Goal: Task Accomplishment & Management: Manage account settings

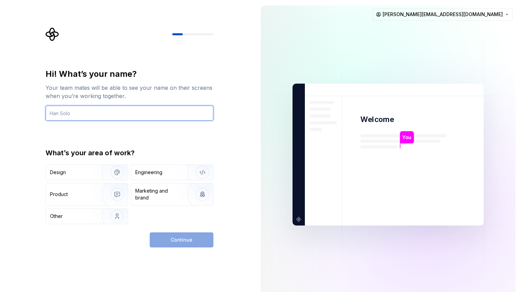
click at [81, 116] on input "text" at bounding box center [130, 112] width 168 height 15
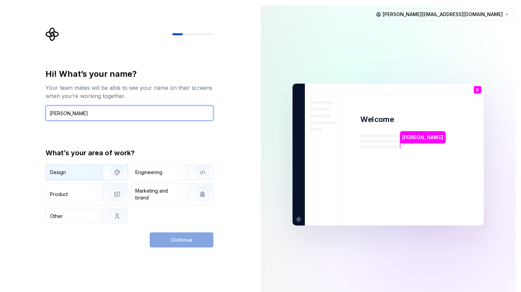
type input "[PERSON_NAME]"
click at [94, 176] on img "button" at bounding box center [113, 172] width 44 height 46
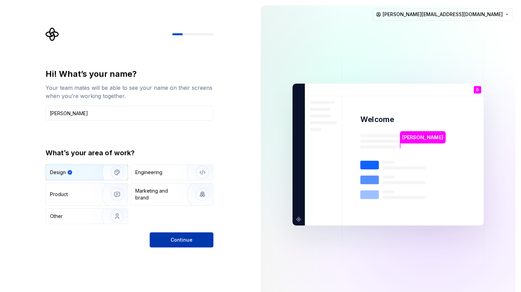
click at [183, 242] on span "Continue" at bounding box center [181, 239] width 22 height 7
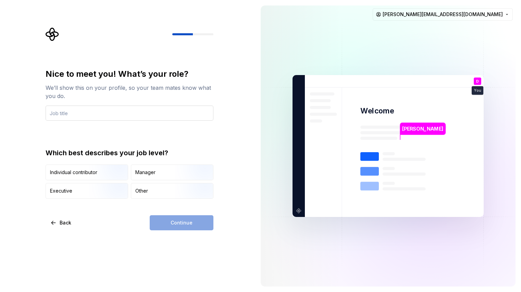
click at [110, 118] on input "text" at bounding box center [130, 112] width 168 height 15
click at [166, 206] on div "Nice to meet you! What’s your role? We’ll show this on your profile, so your te…" at bounding box center [130, 149] width 168 height 162
click at [158, 193] on div "Other" at bounding box center [172, 190] width 82 height 15
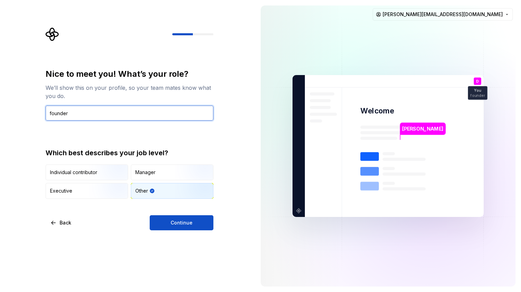
drag, startPoint x: 82, startPoint y: 110, endPoint x: 15, endPoint y: 107, distance: 66.8
click at [16, 108] on div "Nice to meet you! What’s your role? We’ll show this on your profile, so your te…" at bounding box center [127, 146] width 255 height 292
type input "prod designer"
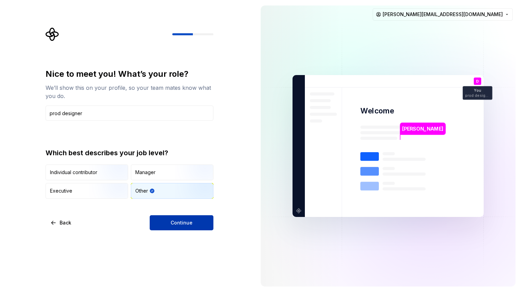
click at [191, 225] on span "Continue" at bounding box center [181, 222] width 22 height 7
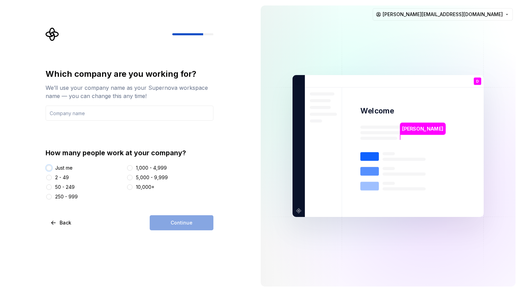
click at [49, 168] on button "Just me" at bounding box center [48, 167] width 5 height 5
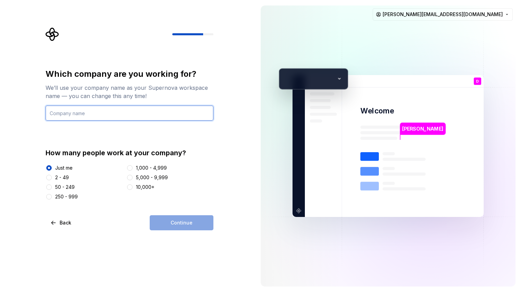
click at [103, 112] on input "text" at bounding box center [130, 112] width 168 height 15
type input "S"
type input "[PERSON_NAME]"
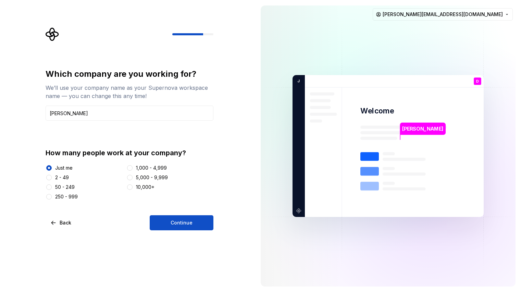
click at [195, 223] on button "Continue" at bounding box center [182, 222] width 64 height 15
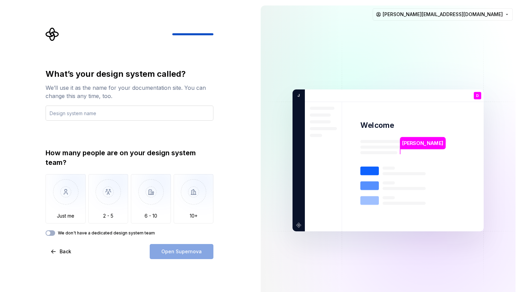
click at [90, 114] on input "text" at bounding box center [130, 112] width 168 height 15
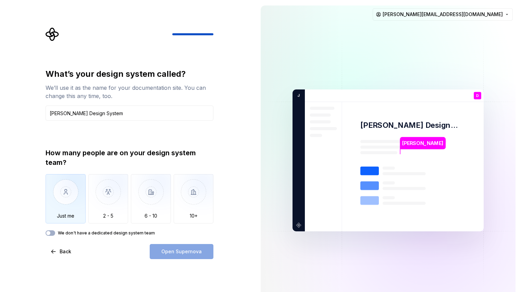
type input "Jarvi Design System"
click at [68, 196] on img "button" at bounding box center [66, 197] width 40 height 46
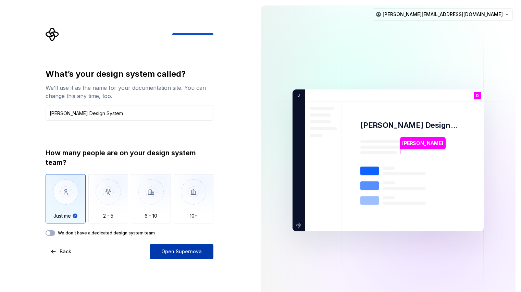
click at [172, 255] on button "Open Supernova" at bounding box center [182, 251] width 64 height 15
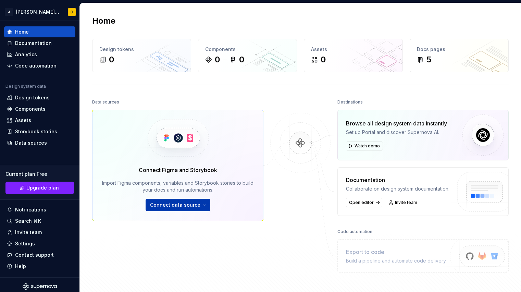
click at [198, 204] on button "Connect data source" at bounding box center [177, 205] width 65 height 12
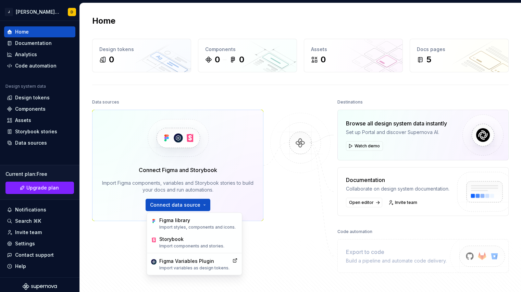
click at [130, 257] on div "Data sources Connect Figma and Storybook Import Figma components, variables and…" at bounding box center [177, 184] width 171 height 175
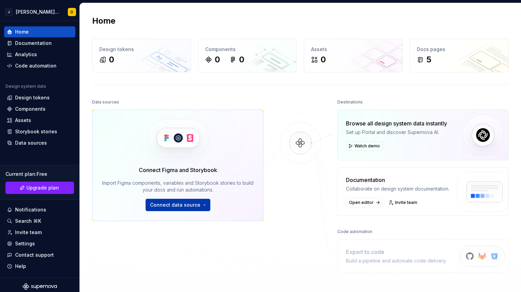
click at [176, 205] on span "Connect data source" at bounding box center [175, 204] width 50 height 7
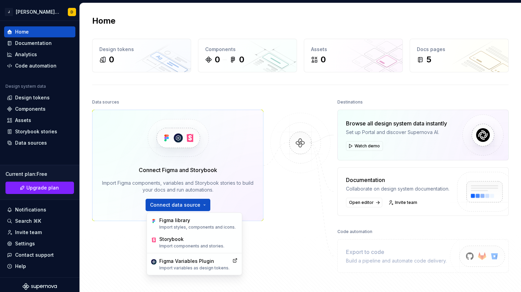
drag, startPoint x: 99, startPoint y: 230, endPoint x: 90, endPoint y: 183, distance: 47.2
click at [99, 230] on div "Data sources Connect Figma and Storybook Import Figma components, variables and…" at bounding box center [177, 184] width 171 height 175
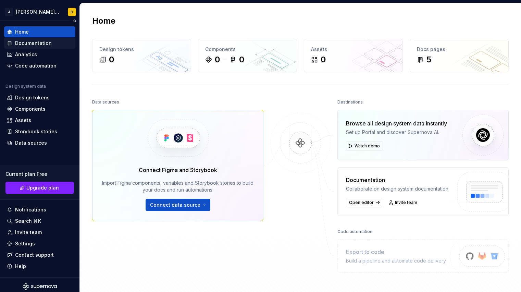
click at [38, 41] on div "Documentation" at bounding box center [33, 43] width 37 height 7
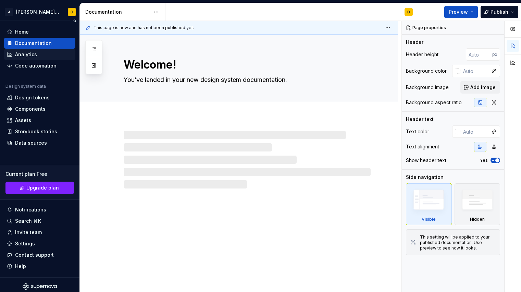
click at [34, 55] on div "Analytics" at bounding box center [26, 54] width 22 height 7
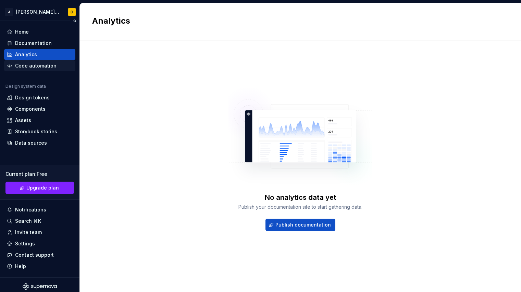
click at [33, 65] on div "Code automation" at bounding box center [35, 65] width 41 height 7
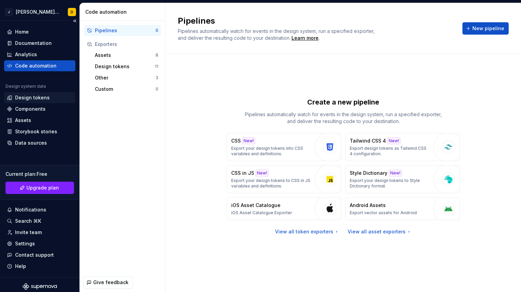
click at [30, 95] on div "Design tokens" at bounding box center [32, 97] width 35 height 7
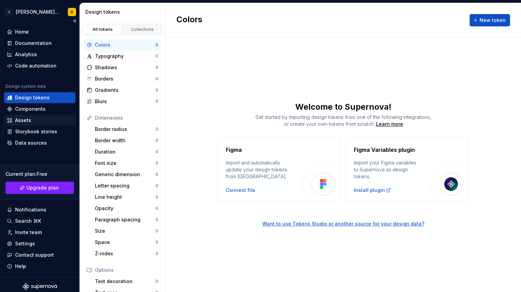
click at [35, 118] on div "Assets" at bounding box center [40, 120] width 66 height 7
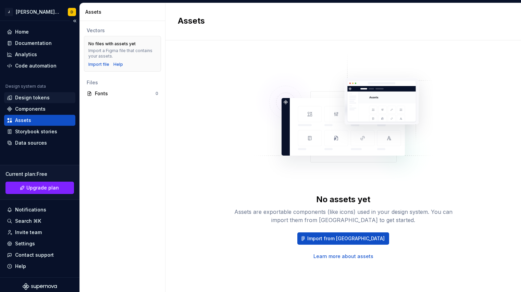
click at [38, 99] on div "Design tokens" at bounding box center [32, 97] width 35 height 7
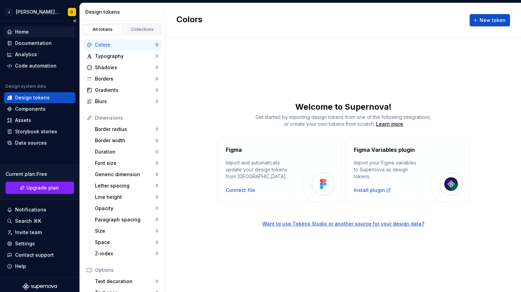
click at [40, 29] on div "Home" at bounding box center [40, 31] width 66 height 7
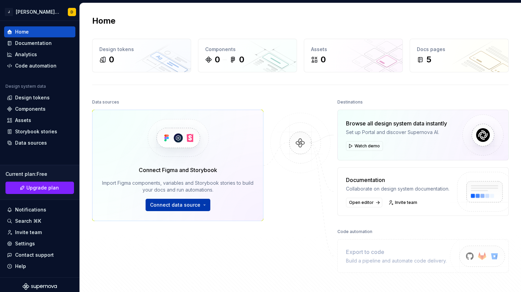
click at [205, 203] on button "Connect data source" at bounding box center [177, 205] width 65 height 12
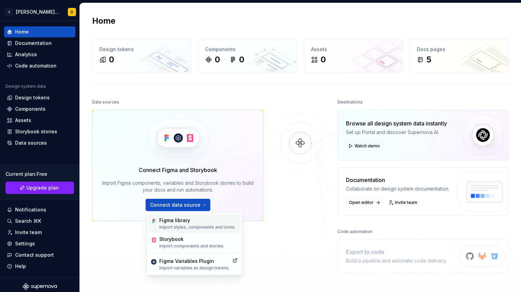
click at [198, 227] on p "Import styles, components and icons." at bounding box center [197, 226] width 76 height 5
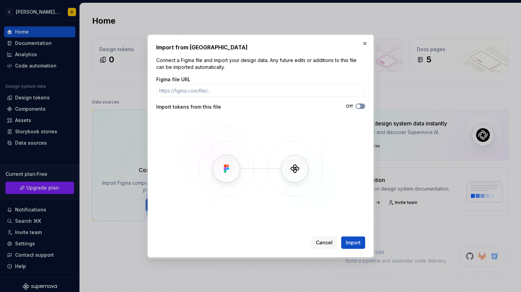
click at [360, 106] on button "Off" at bounding box center [360, 105] width 10 height 5
click at [360, 106] on span "button" at bounding box center [362, 106] width 4 height 4
click at [364, 43] on button "button" at bounding box center [365, 44] width 10 height 10
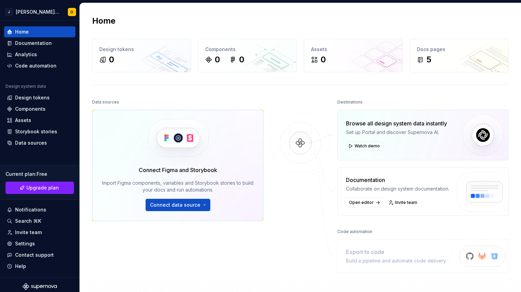
click at [399, 138] on div "Browse all design system data instantly Set up Portal and discover Supernova AI…" at bounding box center [396, 134] width 101 height 31
click at [362, 144] on span "Watch demo" at bounding box center [366, 145] width 25 height 5
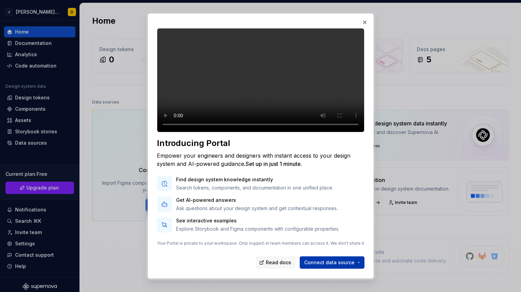
click at [353, 262] on span "Connect data source" at bounding box center [329, 262] width 50 height 7
click at [209, 269] on div "Introducing Portal Empower your engineers and designers with instant access to …" at bounding box center [260, 148] width 209 height 242
click at [367, 20] on button "button" at bounding box center [365, 22] width 10 height 10
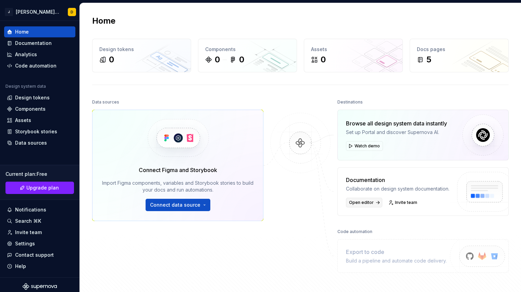
click at [358, 204] on span "Open editor" at bounding box center [361, 202] width 25 height 5
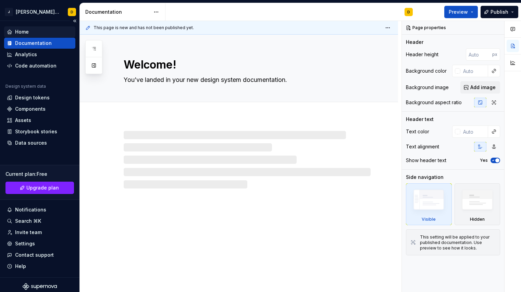
click at [36, 30] on div "Home" at bounding box center [40, 31] width 66 height 7
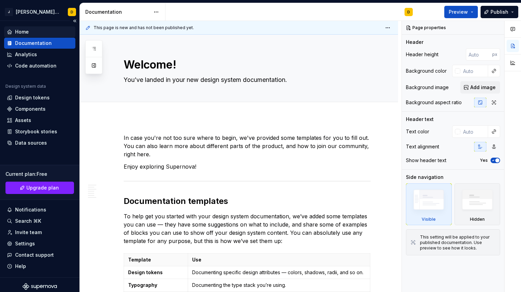
type textarea "*"
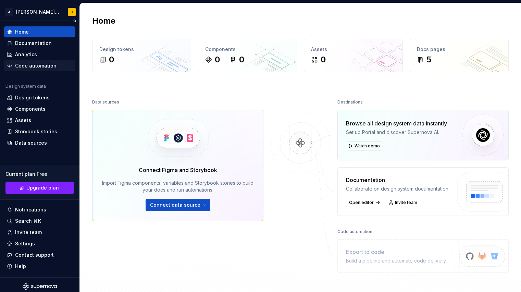
click at [42, 68] on div "Code automation" at bounding box center [35, 65] width 41 height 7
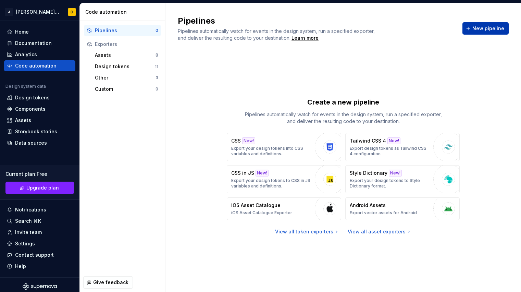
click at [482, 31] on span "New pipeline" at bounding box center [488, 28] width 32 height 7
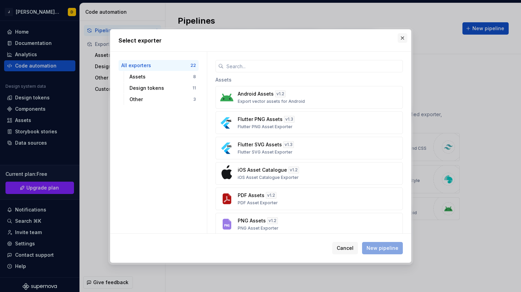
click at [403, 39] on button "button" at bounding box center [402, 38] width 10 height 10
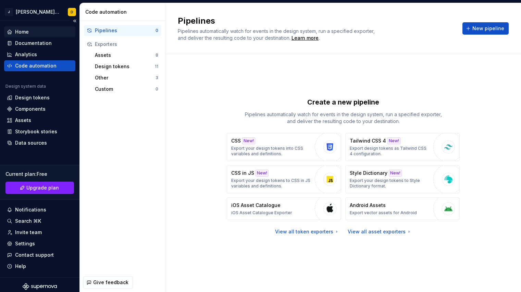
click at [35, 30] on div "Home" at bounding box center [40, 31] width 66 height 7
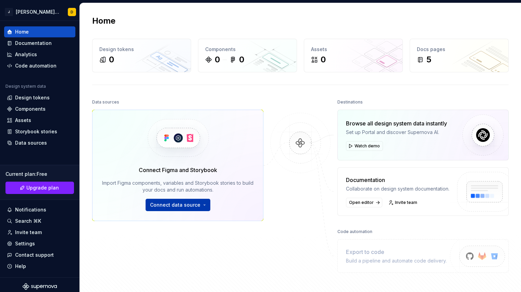
click at [193, 202] on span "Connect data source" at bounding box center [175, 204] width 50 height 7
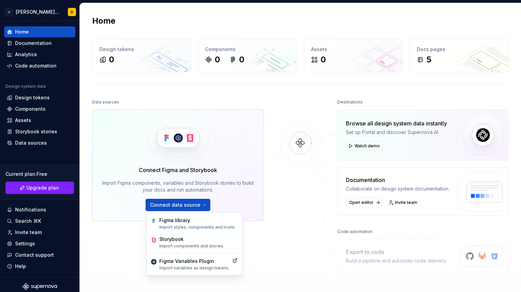
click at [290, 190] on div at bounding box center [300, 184] width 68 height 175
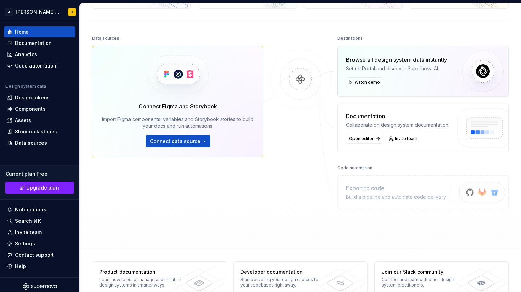
scroll to position [79, 0]
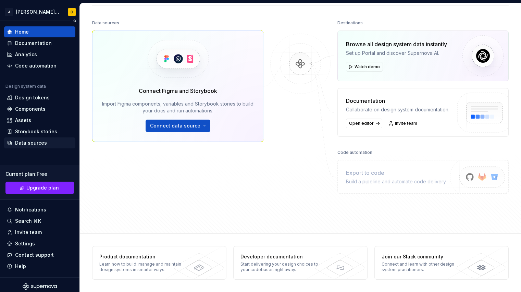
click at [47, 143] on div "Data sources" at bounding box center [40, 142] width 66 height 7
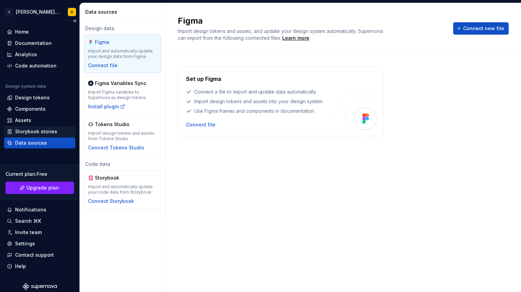
click at [54, 131] on div "Storybook stories" at bounding box center [36, 131] width 42 height 7
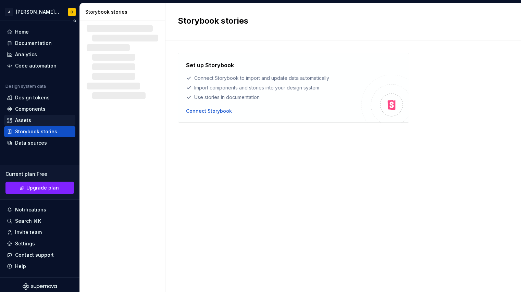
click at [33, 122] on div "Assets" at bounding box center [40, 120] width 66 height 7
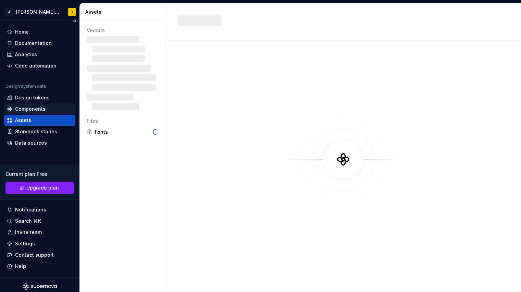
click at [37, 109] on div "Components" at bounding box center [30, 108] width 30 height 7
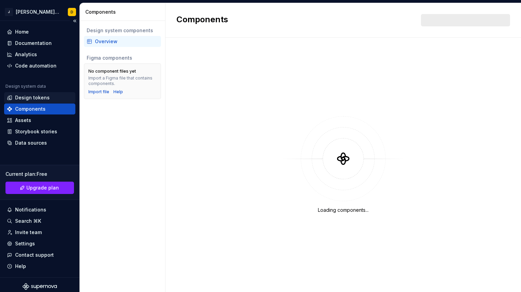
click at [38, 97] on div "Design tokens" at bounding box center [32, 97] width 35 height 7
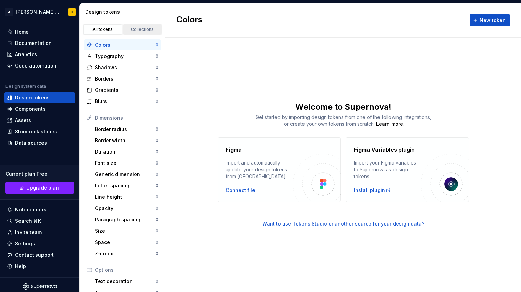
click at [135, 28] on div "Collections" at bounding box center [142, 29] width 34 height 5
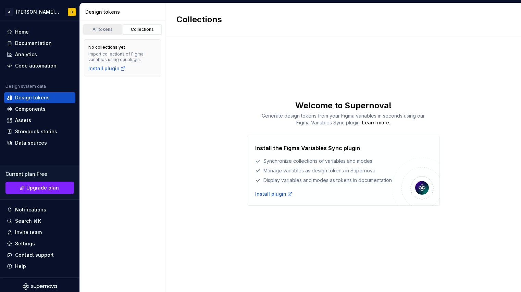
click at [109, 30] on div "All tokens" at bounding box center [103, 29] width 34 height 5
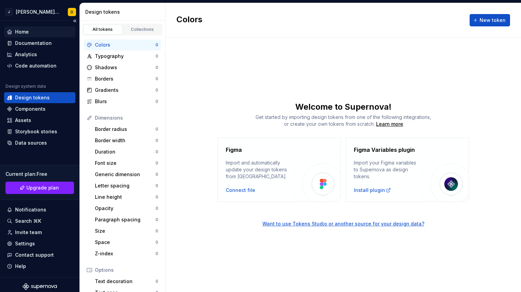
click at [29, 32] on div "Home" at bounding box center [40, 31] width 66 height 7
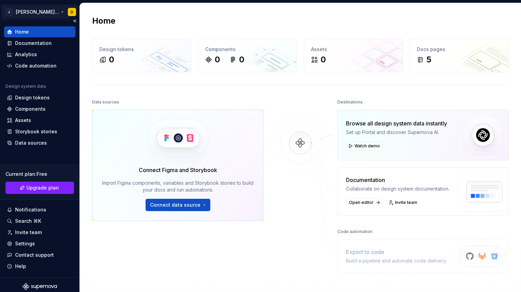
click at [12, 13] on html "J Jarvi Design System D Home Documentation Analytics Code automation Design sys…" at bounding box center [260, 146] width 521 height 292
click at [4, 161] on html "J Jarvi Design System D Home Documentation Analytics Code automation Design sys…" at bounding box center [260, 146] width 521 height 292
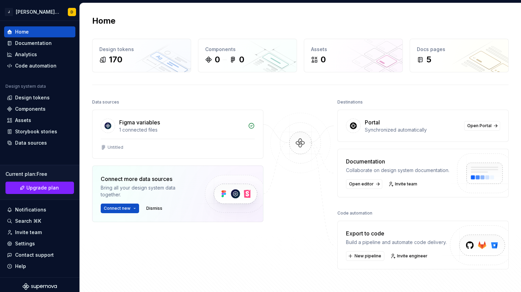
click at [268, 3] on div "Home Design tokens 170 Components 0 0 Assets 0 Docs pages 5 Data sources Figma …" at bounding box center [300, 157] width 441 height 309
click at [45, 98] on div "Design tokens" at bounding box center [32, 97] width 35 height 7
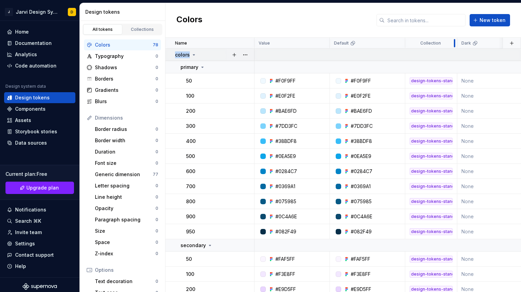
drag, startPoint x: 452, startPoint y: 42, endPoint x: 456, endPoint y: 49, distance: 8.4
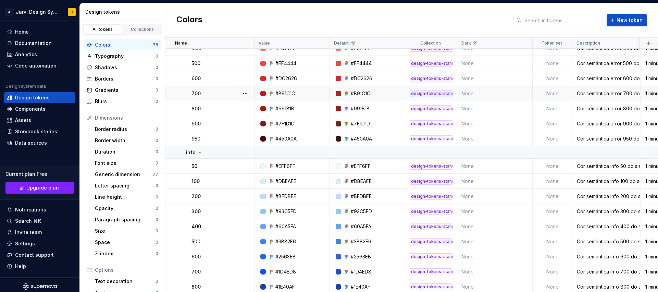
scroll to position [1047, 0]
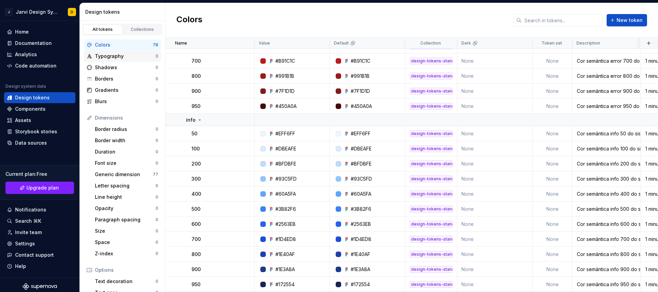
click at [120, 56] on div "Typography" at bounding box center [125, 56] width 61 height 7
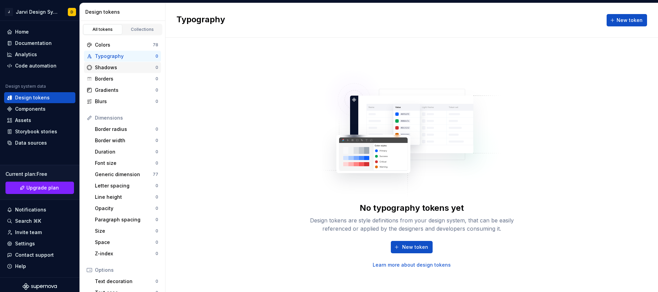
click at [122, 68] on div "Shadows" at bounding box center [125, 67] width 61 height 7
click at [120, 58] on div "Typography" at bounding box center [125, 56] width 61 height 7
click at [122, 177] on div "Generic dimension" at bounding box center [124, 174] width 58 height 7
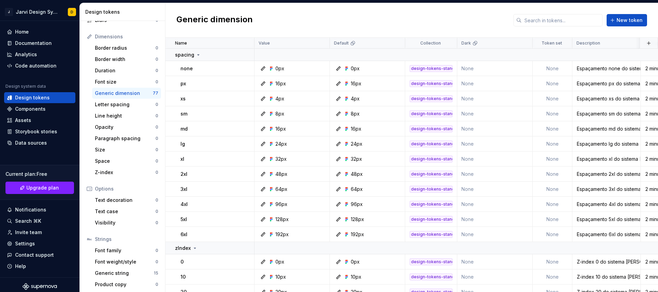
scroll to position [83, 0]
click at [124, 273] on div "Generic string" at bounding box center [124, 270] width 59 height 7
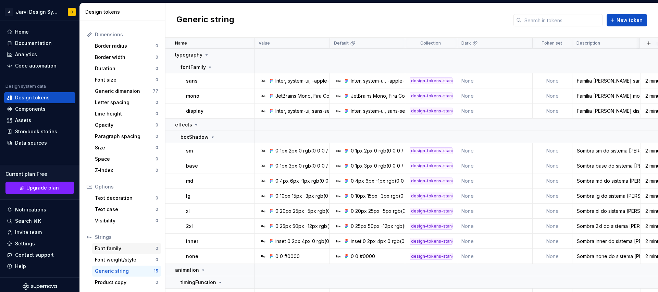
click at [114, 244] on div "Font family 0" at bounding box center [126, 248] width 69 height 11
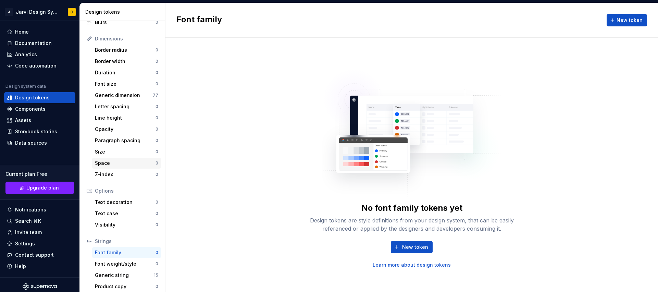
scroll to position [78, 0]
click at [123, 168] on div "Space 0" at bounding box center [126, 164] width 69 height 11
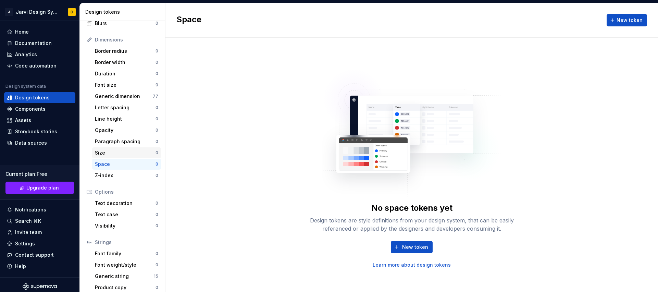
click at [121, 155] on div "Size" at bounding box center [125, 152] width 61 height 7
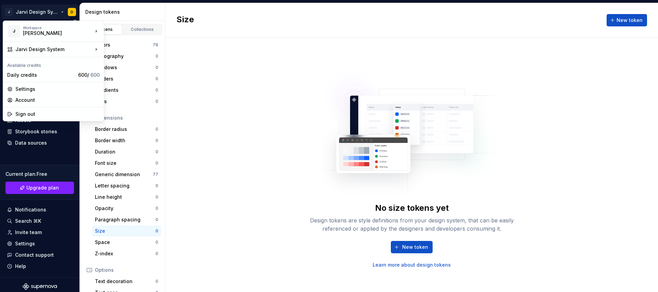
click at [28, 9] on html "J [PERSON_NAME] Design System D Home Documentation Analytics Code automation De…" at bounding box center [329, 146] width 658 height 292
click at [39, 76] on div "Daily credits" at bounding box center [41, 75] width 68 height 7
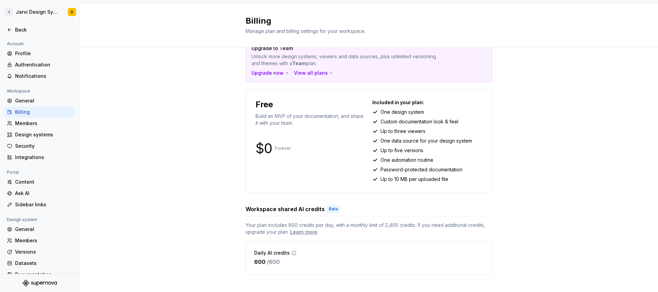
scroll to position [29, 0]
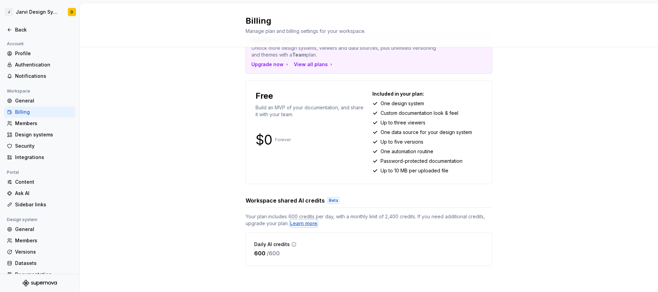
click at [306, 223] on div "Learn more" at bounding box center [303, 223] width 27 height 7
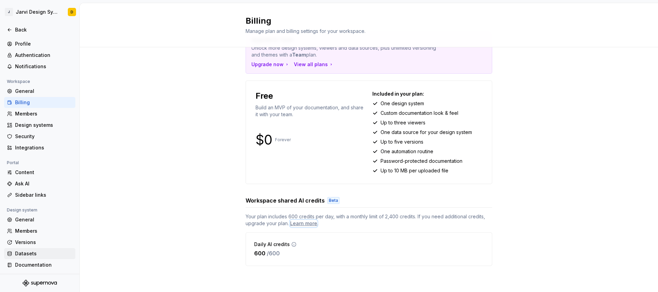
scroll to position [10, 0]
click at [31, 218] on div "General" at bounding box center [44, 218] width 58 height 7
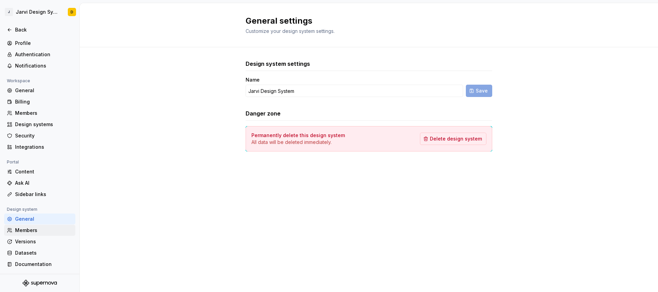
click at [27, 232] on div "Members" at bounding box center [44, 230] width 58 height 7
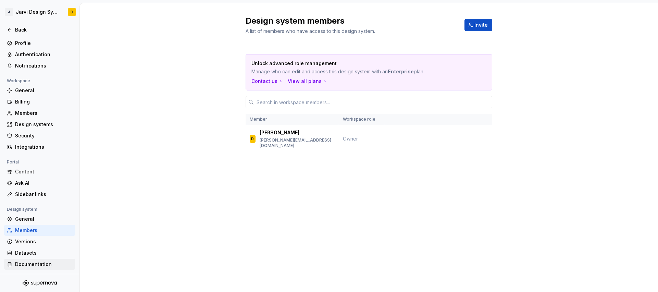
click at [30, 259] on div "Documentation" at bounding box center [39, 263] width 71 height 11
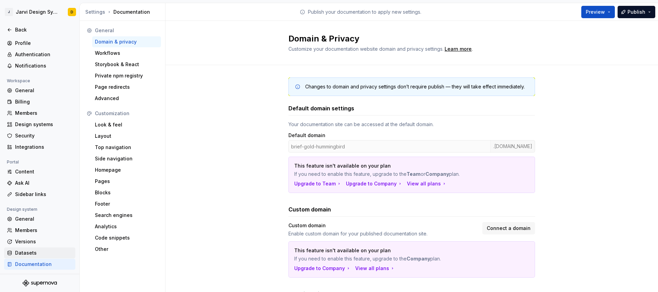
click at [30, 253] on div "Datasets" at bounding box center [44, 252] width 58 height 7
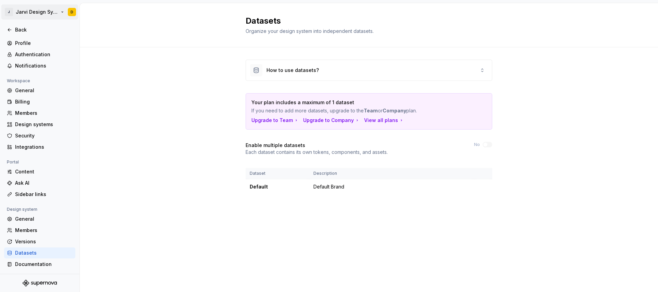
click at [31, 12] on html "[PERSON_NAME] Design System D Back Account Profile Authentication Notifications…" at bounding box center [329, 146] width 658 height 292
click at [100, 113] on html "[PERSON_NAME] Design System D Back Account Profile Authentication Notifications…" at bounding box center [329, 146] width 658 height 292
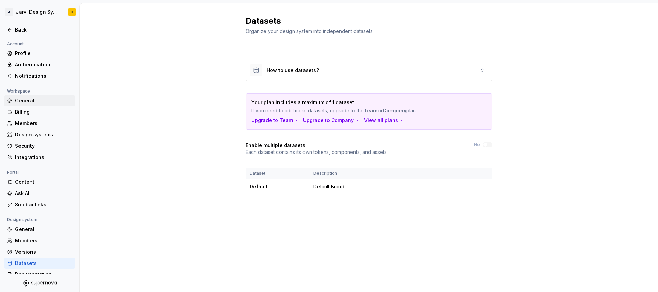
click at [30, 99] on div "General" at bounding box center [44, 100] width 58 height 7
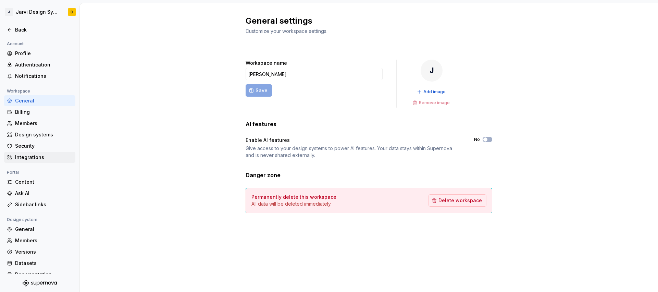
click at [37, 154] on div "Integrations" at bounding box center [44, 157] width 58 height 7
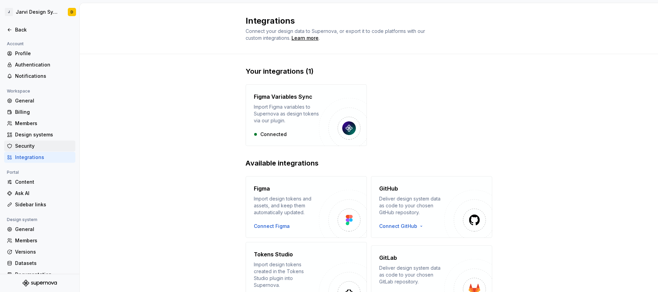
click at [41, 148] on div "Security" at bounding box center [44, 145] width 58 height 7
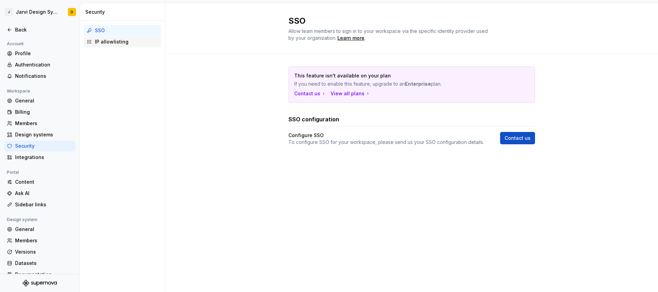
click at [111, 45] on div "IP allowlisting" at bounding box center [126, 41] width 63 height 7
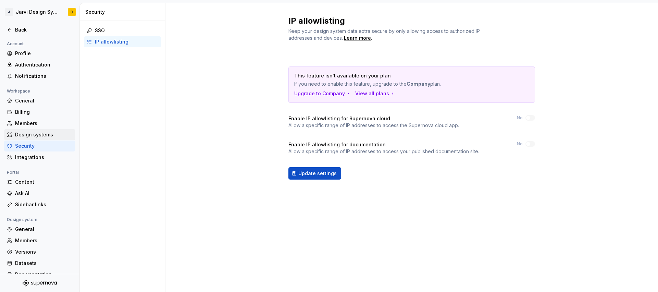
click at [39, 134] on div "Design systems" at bounding box center [44, 134] width 58 height 7
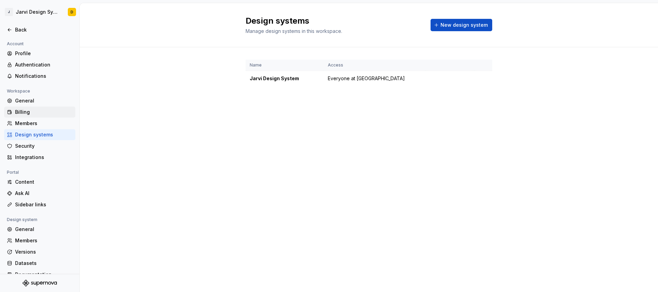
click at [40, 113] on div "Billing" at bounding box center [44, 112] width 58 height 7
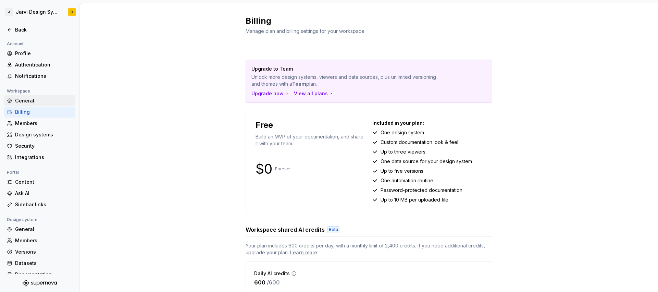
click at [36, 102] on div "General" at bounding box center [44, 100] width 58 height 7
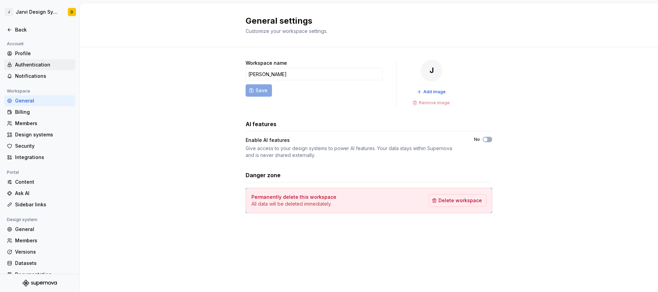
click at [36, 63] on div "Authentication" at bounding box center [44, 64] width 58 height 7
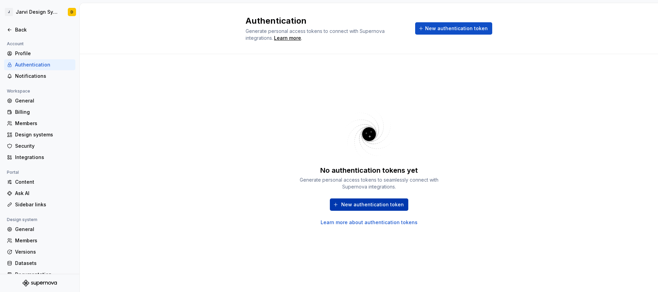
click at [375, 204] on span "New authentication token" at bounding box center [372, 204] width 63 height 7
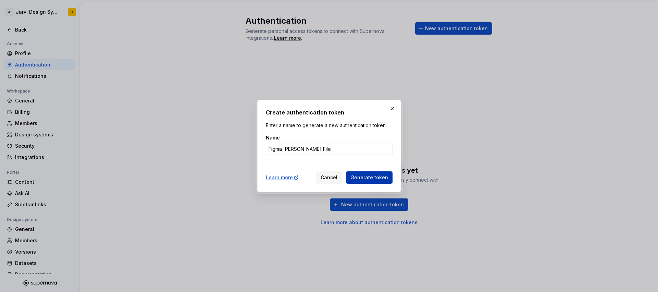
type input "Figma [PERSON_NAME] File"
click at [367, 177] on span "Generate token" at bounding box center [369, 177] width 38 height 7
click at [366, 178] on span "Generate token" at bounding box center [369, 177] width 38 height 7
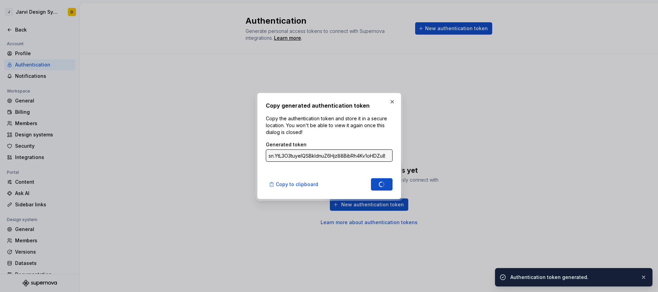
type input "sn.84PKetTPaEjOeR6XPS6mW5wN6ZSCT14KipvrdwqV4wIOJXJDOu4QVS4bMLE9y6uasFlYAl0DzbER…"
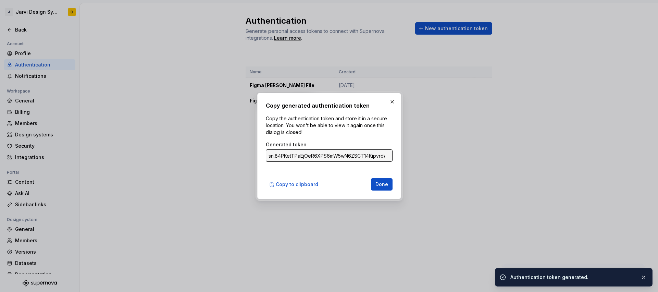
click at [378, 156] on input "sn.84PKetTPaEjOeR6XPS6mW5wN6ZSCT14KipvrdwqV4wIOJXJDOu4QVS4bMLE9y6uasFlYAl0DzbER…" at bounding box center [329, 155] width 127 height 12
click at [310, 185] on span "Copy to clipboard" at bounding box center [297, 184] width 42 height 7
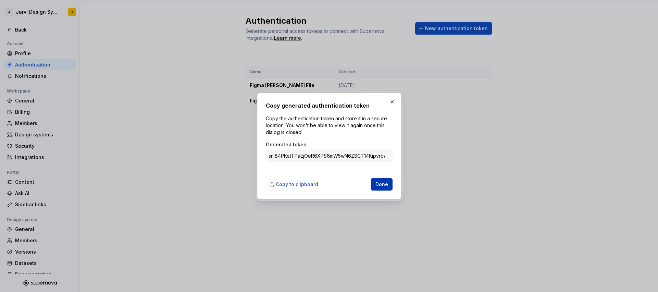
click at [381, 185] on span "Done" at bounding box center [381, 184] width 13 height 7
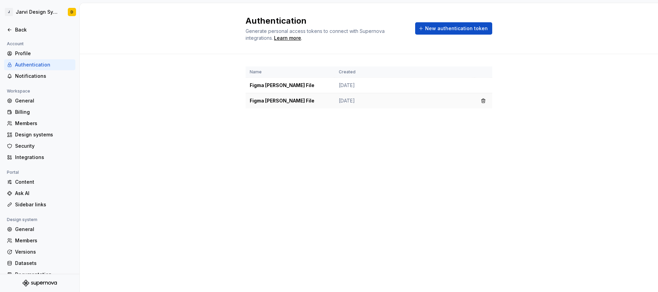
click at [287, 103] on td "Figma [PERSON_NAME] File" at bounding box center [289, 100] width 89 height 15
click at [483, 85] on button "button" at bounding box center [483, 85] width 10 height 10
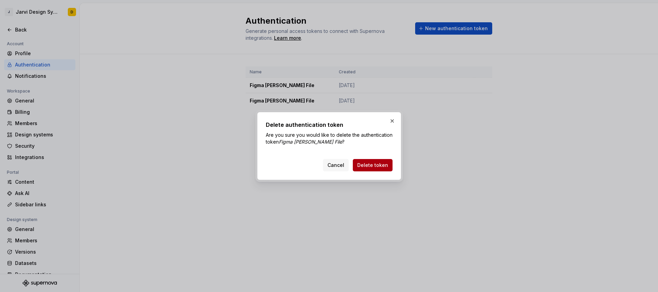
click at [380, 168] on span "Delete token" at bounding box center [372, 165] width 31 height 7
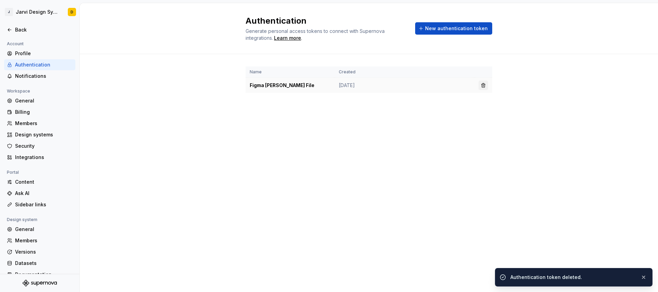
click at [484, 85] on button "button" at bounding box center [483, 85] width 10 height 10
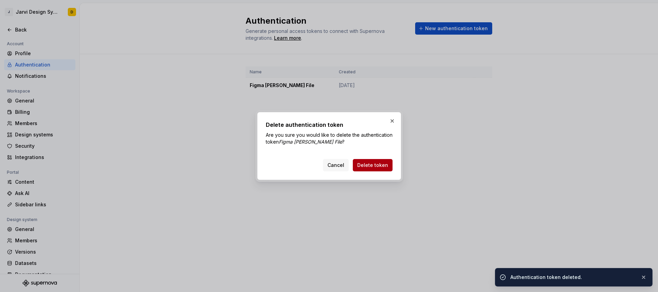
click at [377, 167] on span "Delete token" at bounding box center [372, 165] width 31 height 7
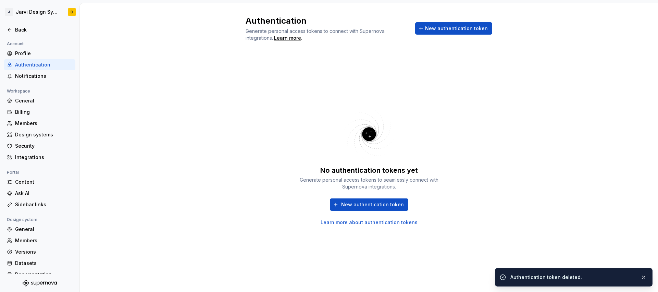
click at [370, 197] on div "No authentication tokens yet Generate personal access tokens to seamlessly conn…" at bounding box center [369, 195] width 144 height 60
click at [371, 200] on button "New authentication token" at bounding box center [369, 204] width 78 height 12
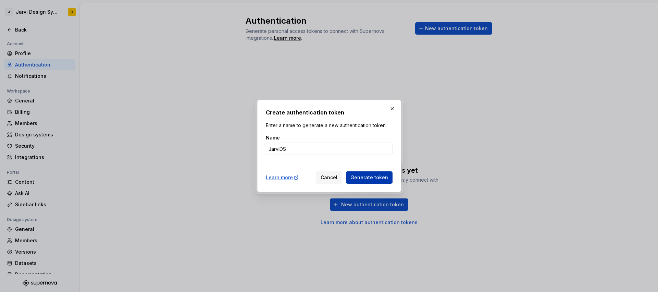
type input "JarviDS"
click at [355, 177] on span "Generate token" at bounding box center [369, 177] width 38 height 7
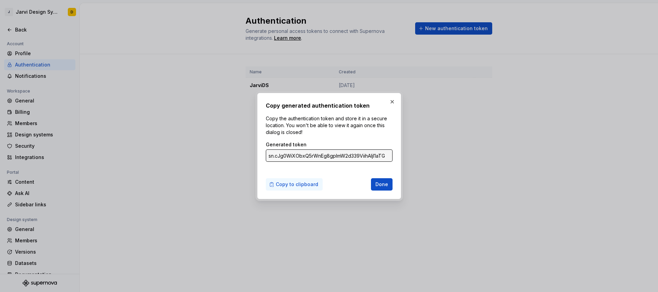
click at [287, 186] on span "Copy to clipboard" at bounding box center [297, 184] width 42 height 7
click at [385, 183] on span "Done" at bounding box center [381, 184] width 13 height 7
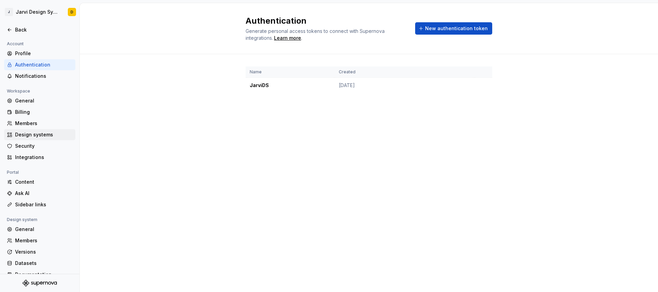
click at [35, 139] on div "Design systems" at bounding box center [39, 134] width 71 height 11
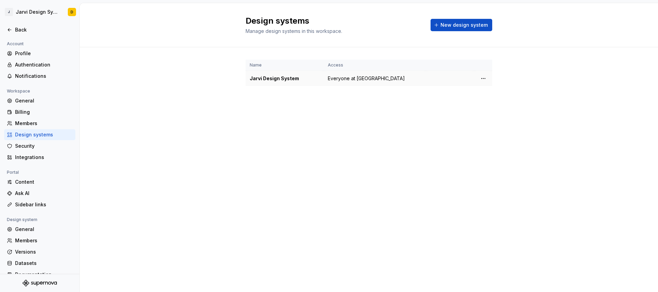
click at [267, 77] on div "Jarvi Design System" at bounding box center [285, 78] width 70 height 7
click at [483, 76] on html "[PERSON_NAME] Design System D Back Account Profile Authentication Notifications…" at bounding box center [329, 146] width 658 height 292
click at [504, 100] on div "Design system settings" at bounding box center [523, 102] width 65 height 7
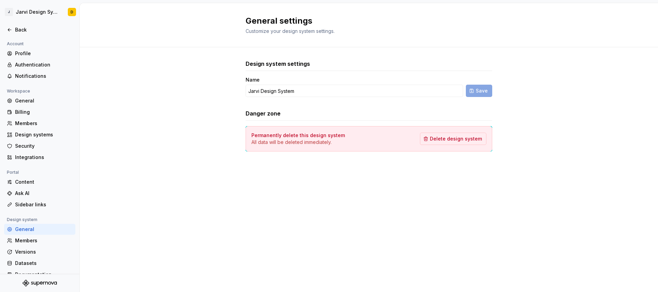
click at [37, 229] on div "General" at bounding box center [44, 229] width 58 height 7
click at [43, 236] on div "Members" at bounding box center [39, 240] width 71 height 11
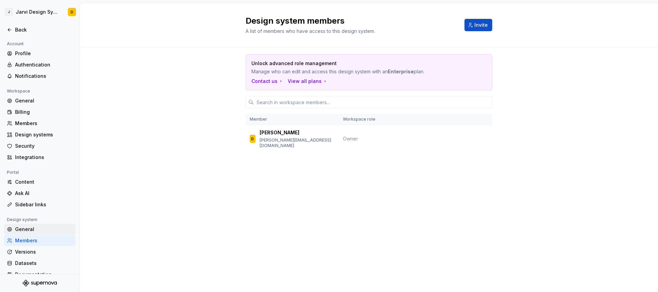
click at [42, 228] on div "General" at bounding box center [44, 229] width 58 height 7
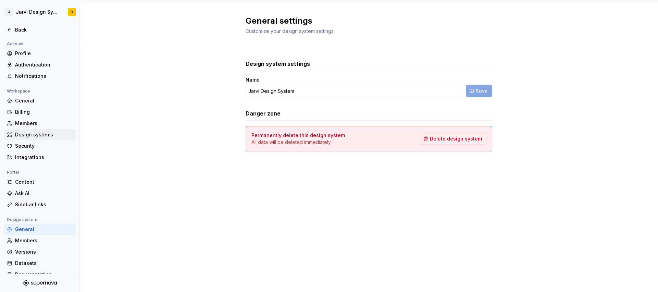
click at [37, 135] on div "Design systems" at bounding box center [44, 134] width 58 height 7
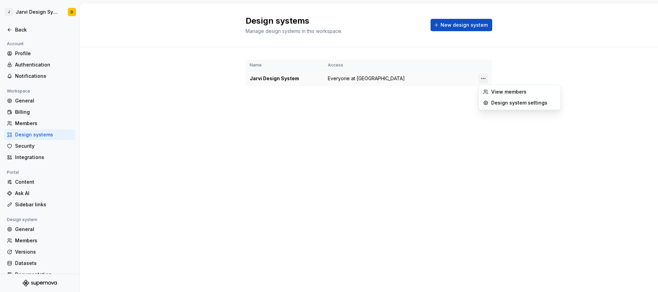
click at [481, 77] on html "[PERSON_NAME] Design System D Back Account Profile Authentication Notifications…" at bounding box center [329, 146] width 658 height 292
click at [298, 90] on html "[PERSON_NAME] Design System D Back Account Profile Authentication Notifications…" at bounding box center [329, 146] width 658 height 292
click at [272, 78] on div "Jarvi Design System" at bounding box center [285, 78] width 70 height 7
click at [354, 76] on span "Everyone at [GEOGRAPHIC_DATA]" at bounding box center [366, 78] width 77 height 7
click at [20, 31] on div "Back" at bounding box center [44, 29] width 58 height 7
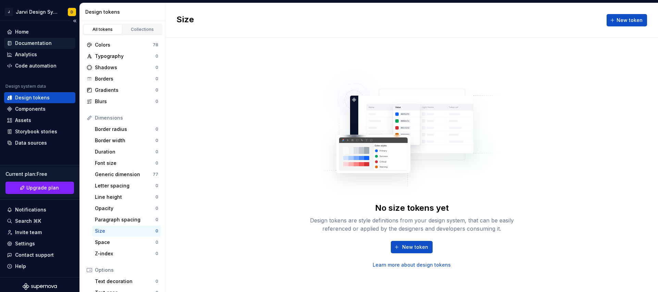
click at [38, 40] on div "Documentation" at bounding box center [33, 43] width 37 height 7
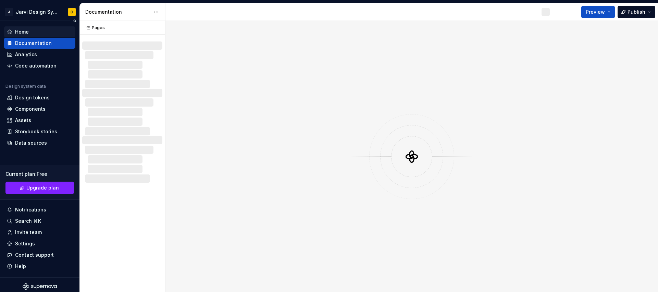
click at [37, 33] on div "Home" at bounding box center [40, 31] width 66 height 7
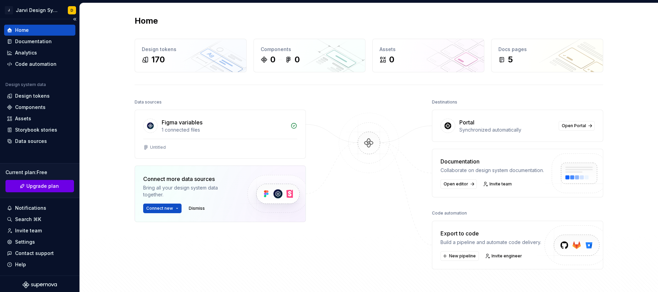
scroll to position [3, 0]
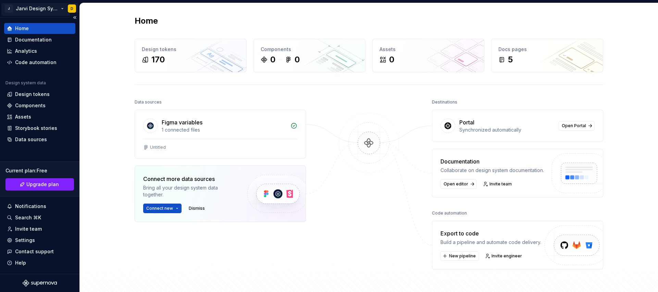
click at [39, 9] on html "J [PERSON_NAME] Design System D Home Documentation Analytics Code automation De…" at bounding box center [329, 146] width 658 height 292
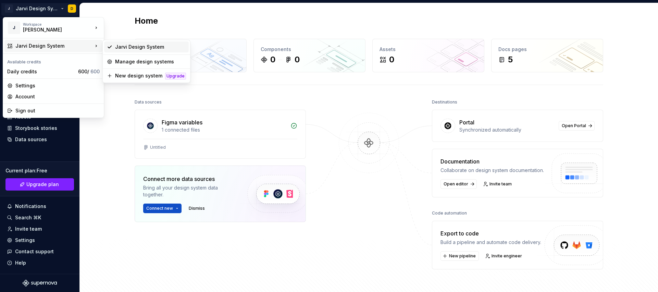
click at [157, 49] on div "Jarvi Design System" at bounding box center [150, 46] width 71 height 7
